Goal: Obtain resource: Download file/media

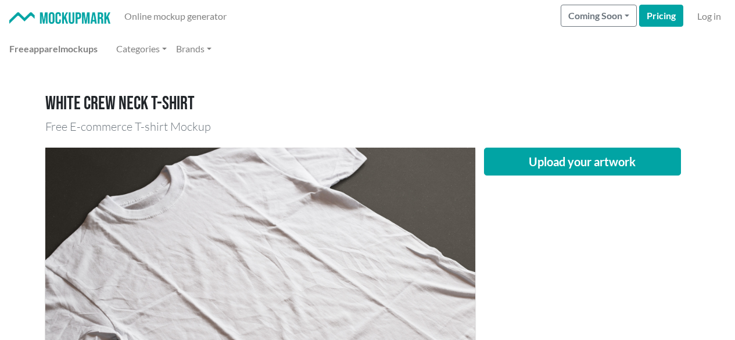
click at [510, 148] on button "Upload your artwork" at bounding box center [582, 162] width 197 height 28
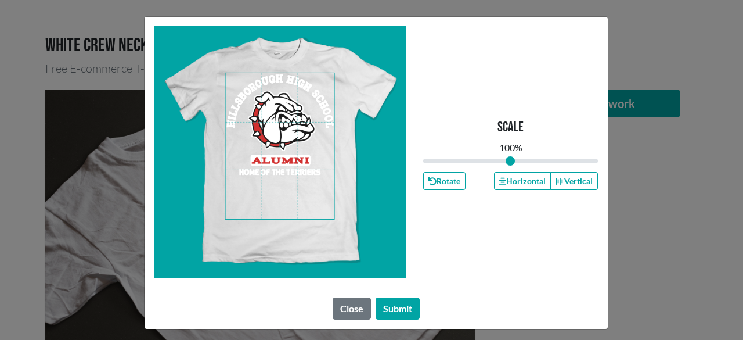
click at [283, 197] on span at bounding box center [279, 146] width 109 height 146
click at [508, 178] on button "Horizontal" at bounding box center [522, 181] width 57 height 18
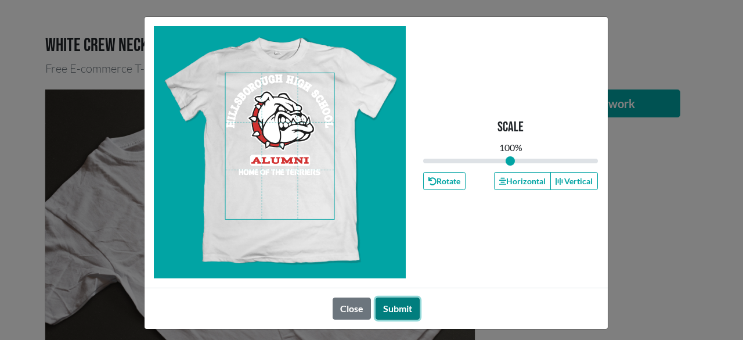
click at [384, 305] on button "Submit" at bounding box center [398, 308] width 44 height 22
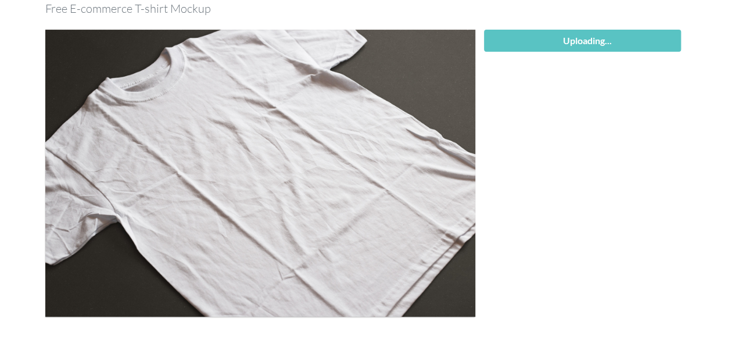
scroll to position [174, 0]
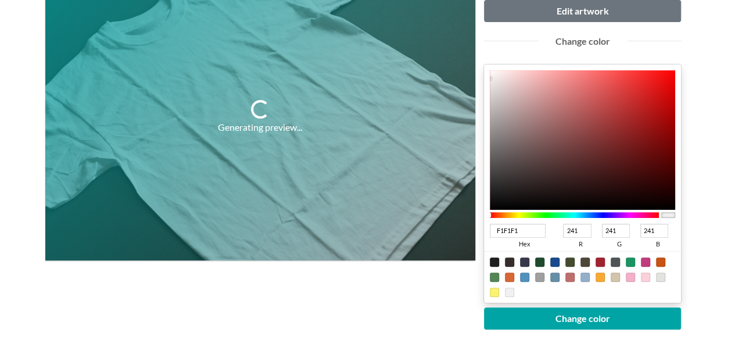
type input "E80C0C"
type input "232"
type input "12"
click at [666, 82] on div at bounding box center [583, 139] width 186 height 139
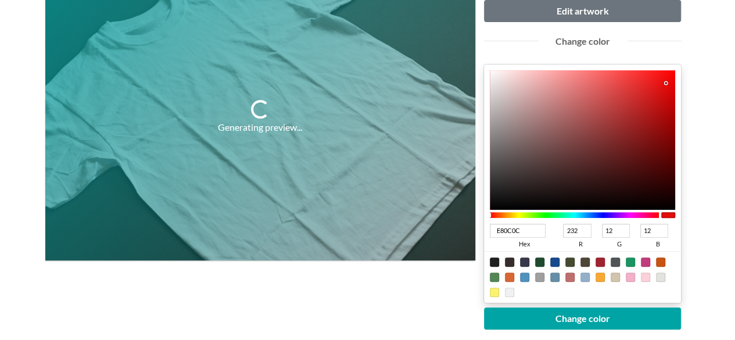
type input "F70D0D"
type input "247"
type input "13"
click at [666, 74] on div at bounding box center [583, 139] width 186 height 139
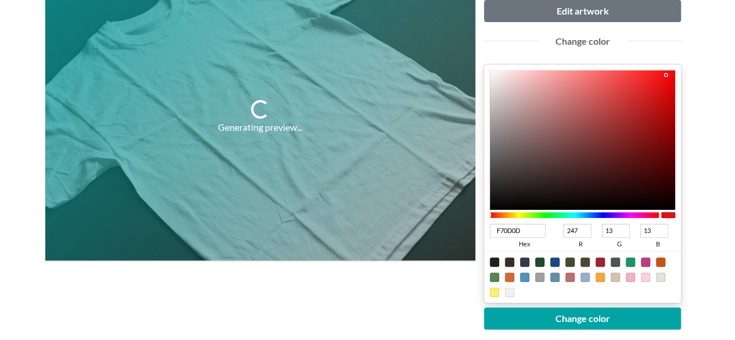
type input "FA0E0E"
type input "250"
type input "14"
type input "FC0E0E"
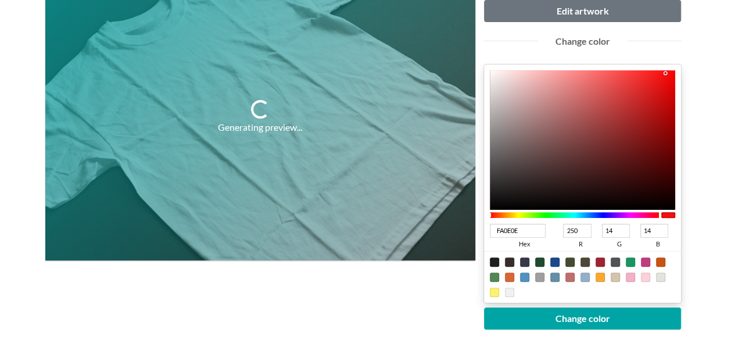
type input "252"
click at [664, 71] on div at bounding box center [583, 139] width 186 height 139
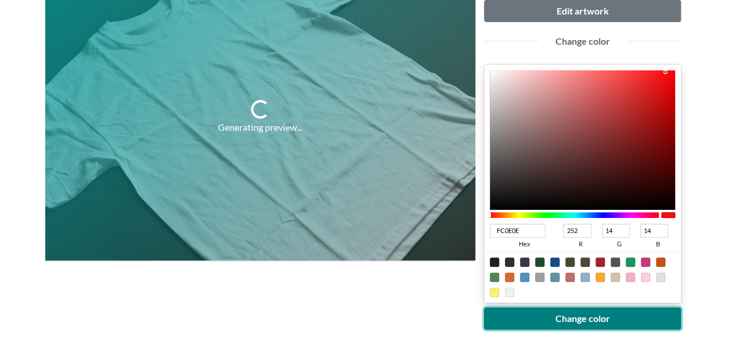
click at [575, 313] on button "Change color" at bounding box center [582, 318] width 197 height 22
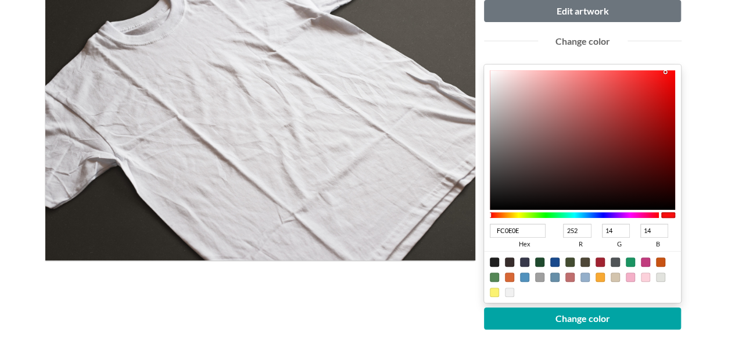
type input "CE1B1B"
type input "206"
type input "27"
click at [650, 96] on div at bounding box center [583, 139] width 186 height 139
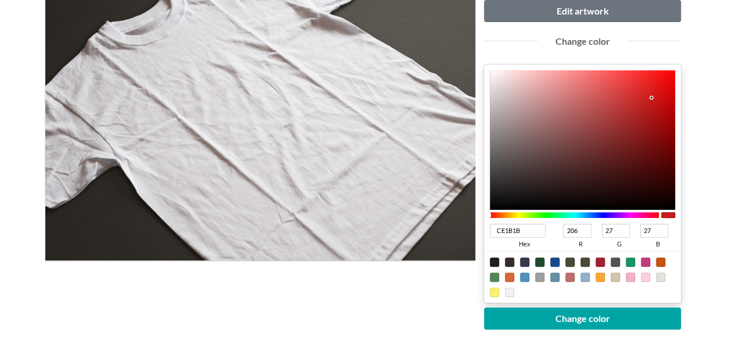
type input "DC1313"
type input "220"
type input "19"
click at [659, 89] on div at bounding box center [583, 139] width 186 height 139
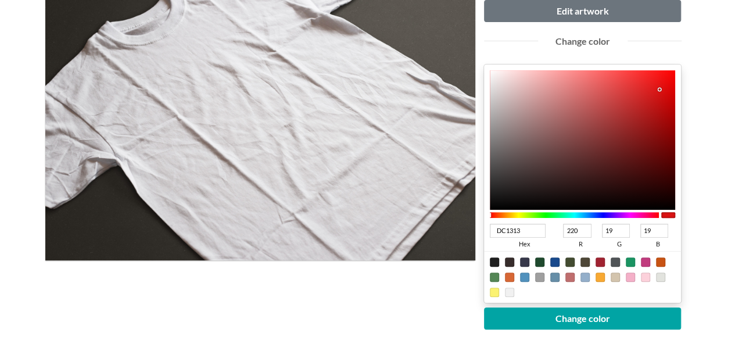
type input "F32424"
type input "243"
type input "36"
type input "F32525"
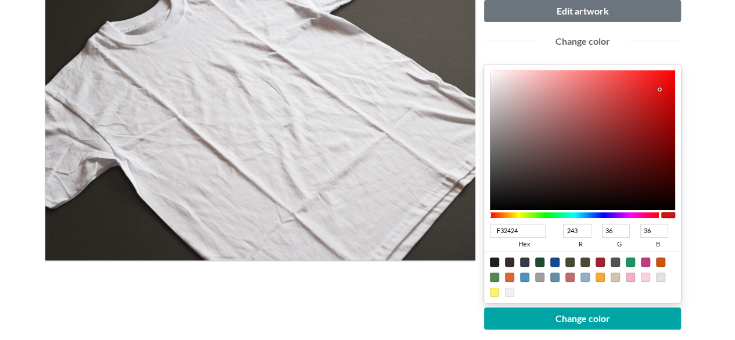
type input "37"
click at [646, 76] on div at bounding box center [583, 139] width 186 height 139
type input "F32626"
type input "38"
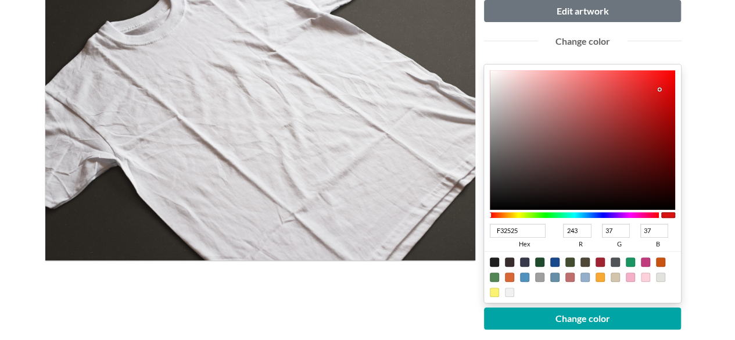
type input "38"
type input "E02323"
type input "224"
type input "35"
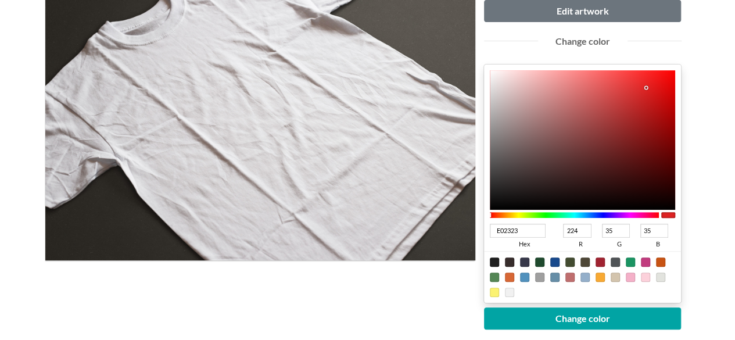
type input "DD2323"
type input "221"
type input "DA2222"
type input "218"
type input "34"
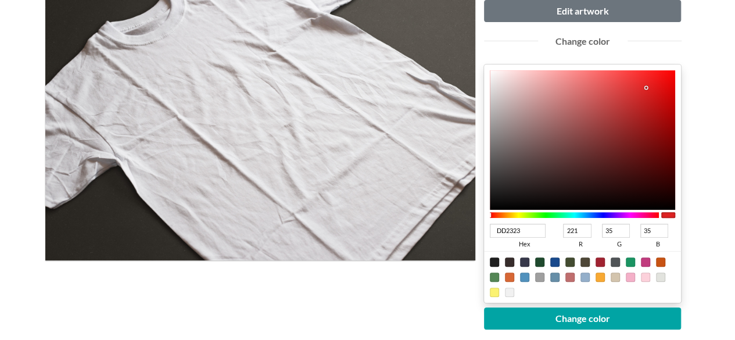
type input "34"
click at [646, 90] on div at bounding box center [583, 139] width 186 height 139
type input "D52222"
type input "213"
type input "D12121"
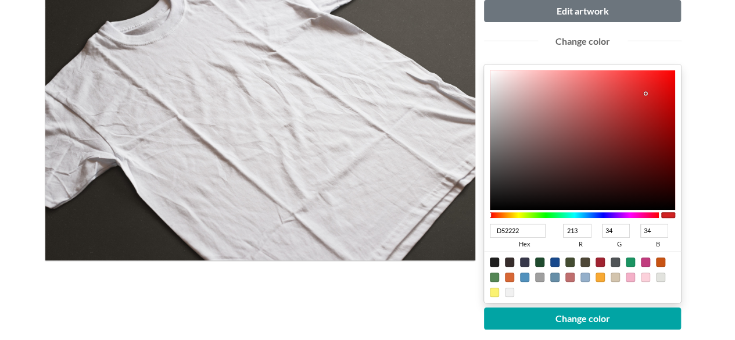
type input "209"
type input "33"
type input "CF2121"
type input "207"
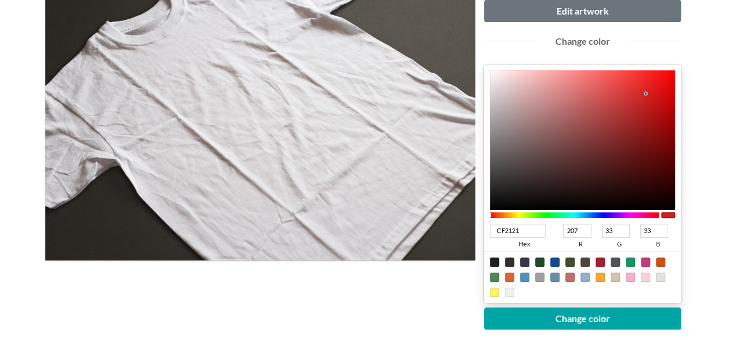
click at [646, 95] on div at bounding box center [645, 93] width 2 height 2
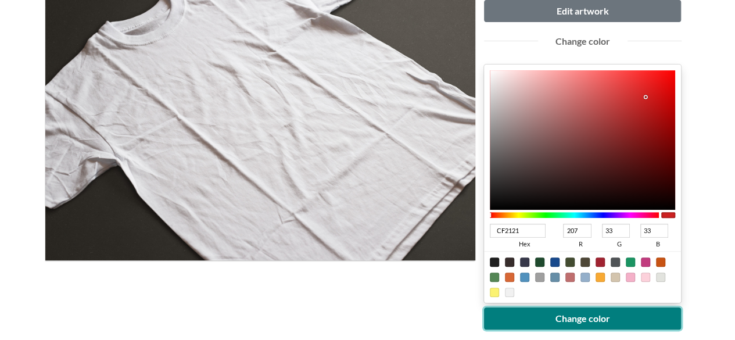
click at [577, 311] on button "Change color" at bounding box center [582, 318] width 197 height 22
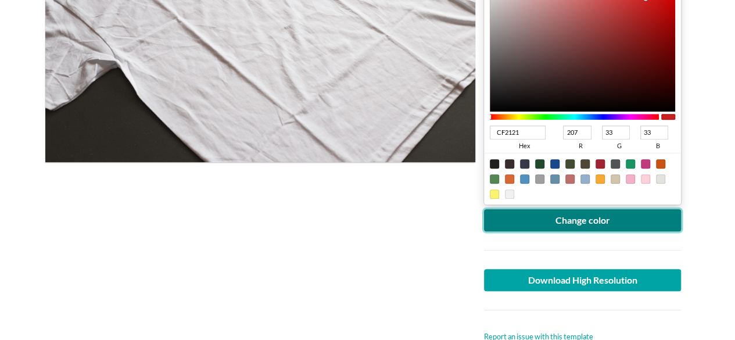
scroll to position [290, 0]
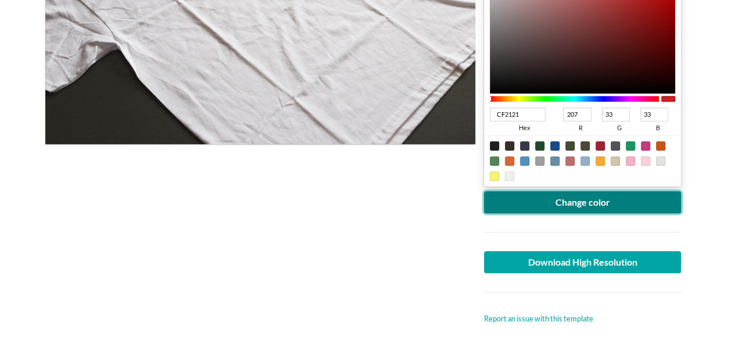
click at [528, 192] on button "Change color" at bounding box center [582, 202] width 197 height 22
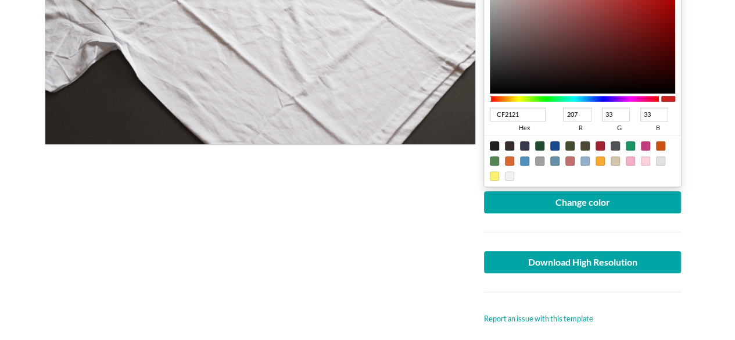
click at [104, 227] on div at bounding box center [260, 91] width 430 height 468
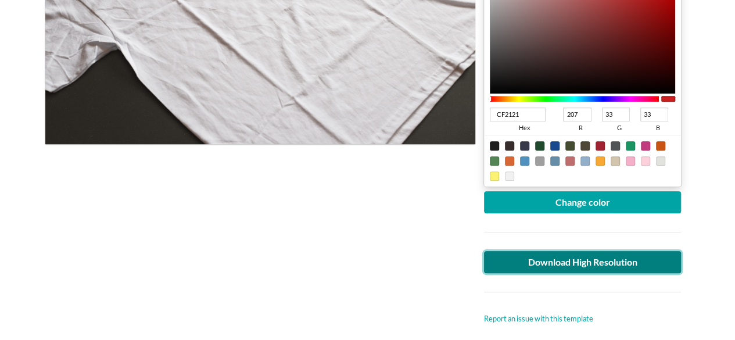
click at [544, 258] on link "Download High Resolution" at bounding box center [582, 262] width 197 height 22
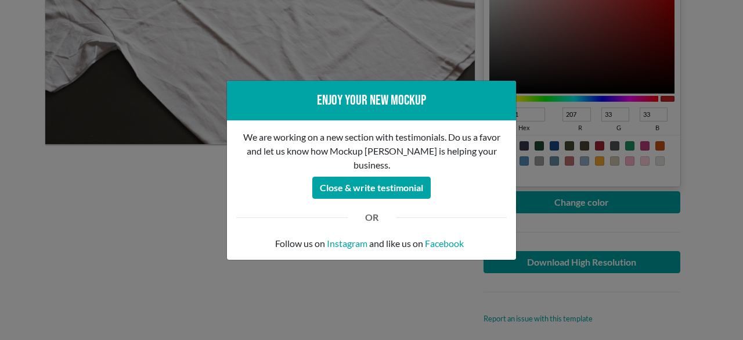
click at [23, 207] on div "Enjoy your new mockup We are working on a new section with testimonials. Do us …" at bounding box center [371, 170] width 743 height 340
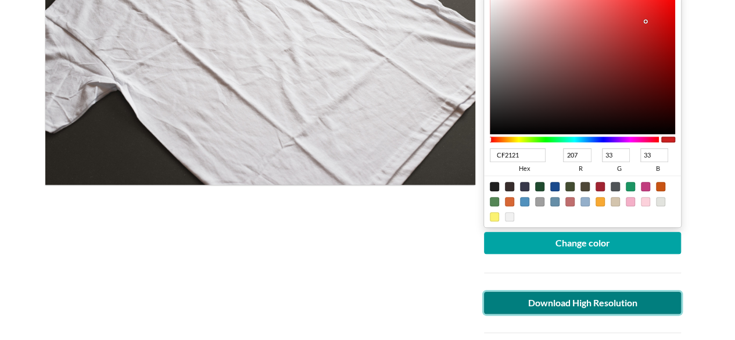
scroll to position [232, 0]
